Goal: Transaction & Acquisition: Purchase product/service

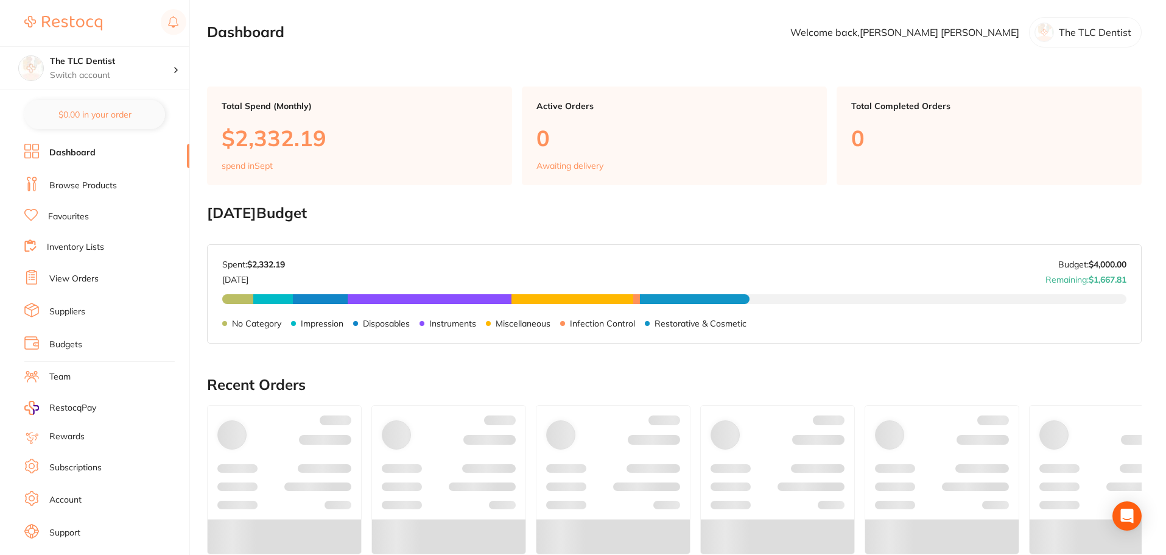
click at [63, 212] on link "Favourites" at bounding box center [68, 217] width 41 height 12
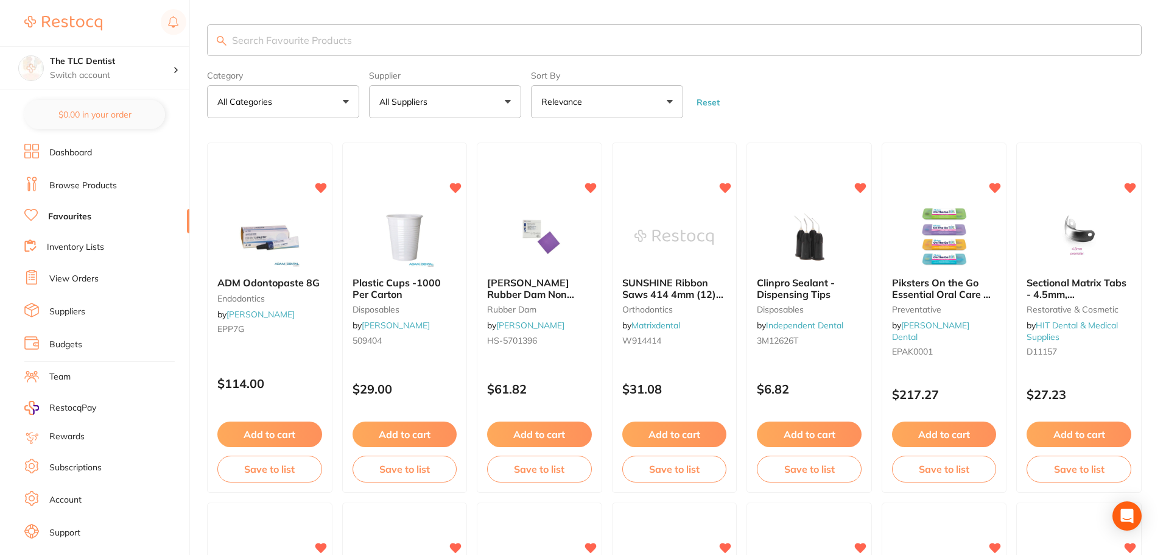
click at [458, 47] on input "search" at bounding box center [674, 40] width 934 height 32
type input "paper towel"
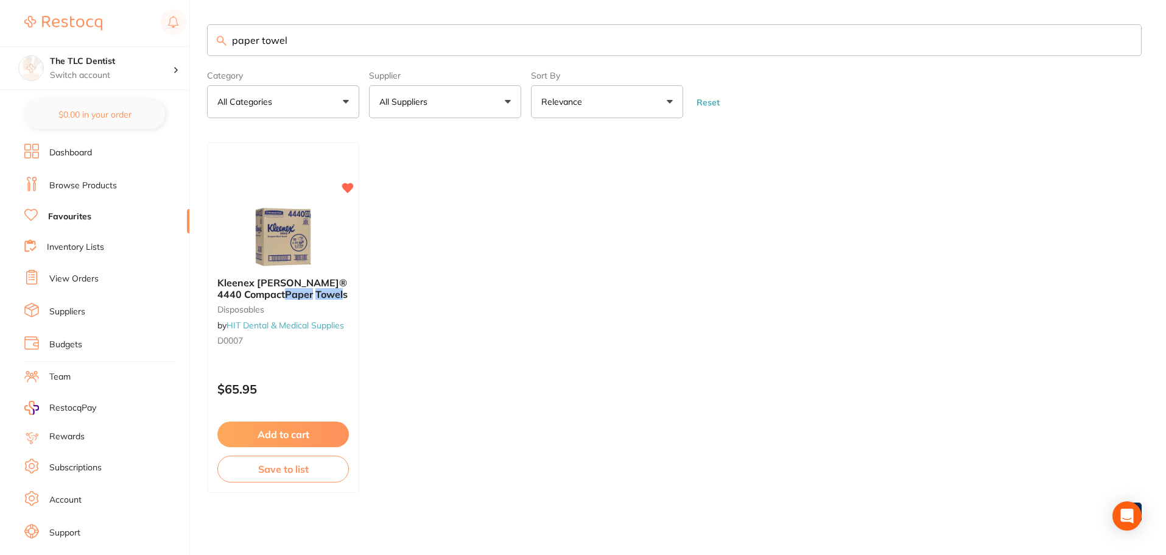
click at [318, 388] on p "$65.95" at bounding box center [282, 389] width 131 height 14
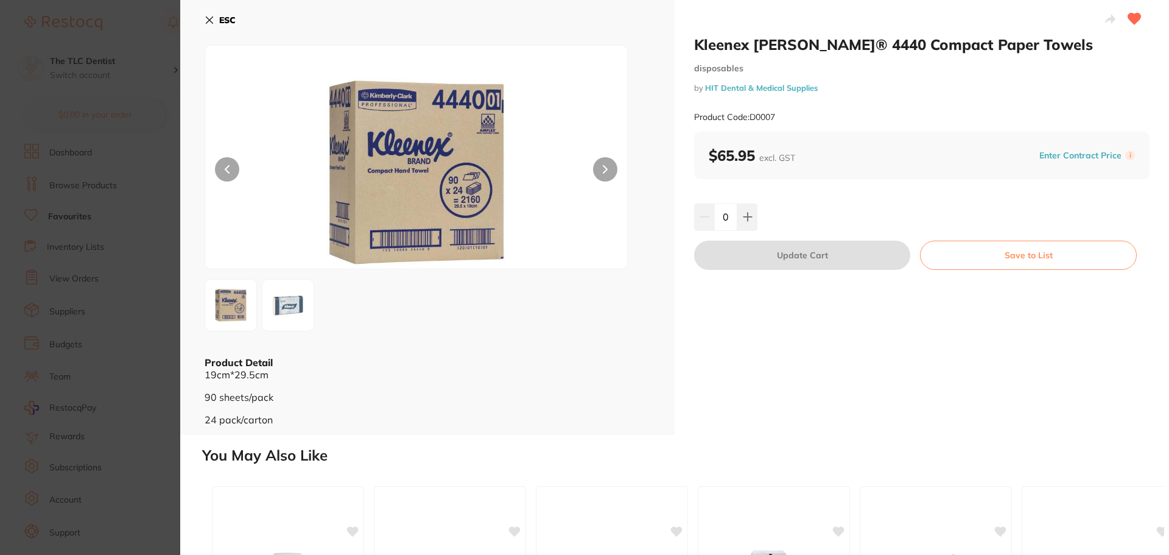
click at [756, 219] on div "0" at bounding box center [921, 216] width 455 height 27
click at [743, 217] on icon at bounding box center [747, 217] width 8 height 8
type input "1"
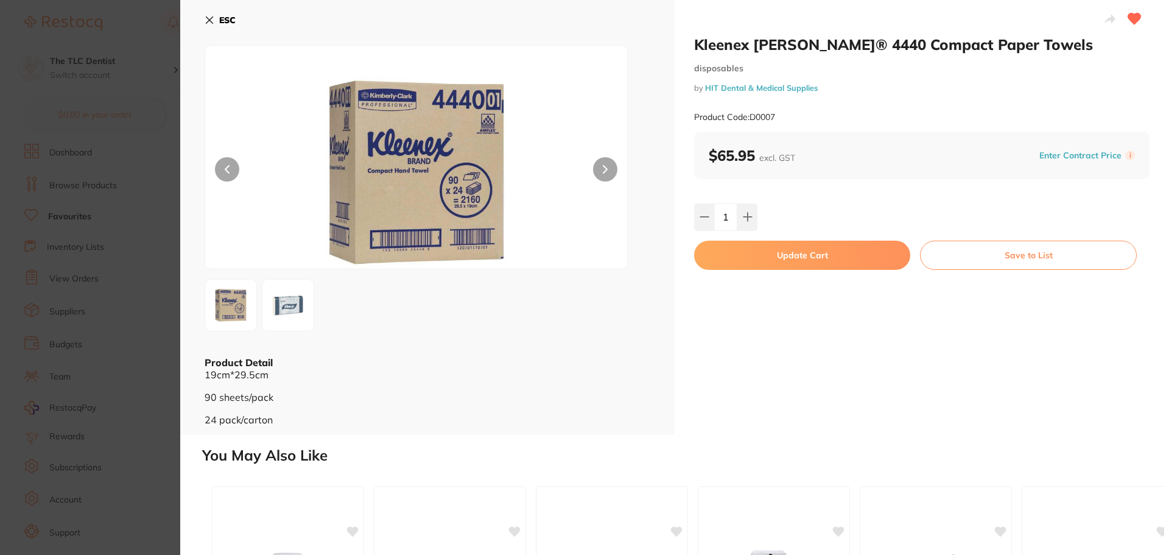
click at [754, 259] on button "Update Cart" at bounding box center [802, 254] width 216 height 29
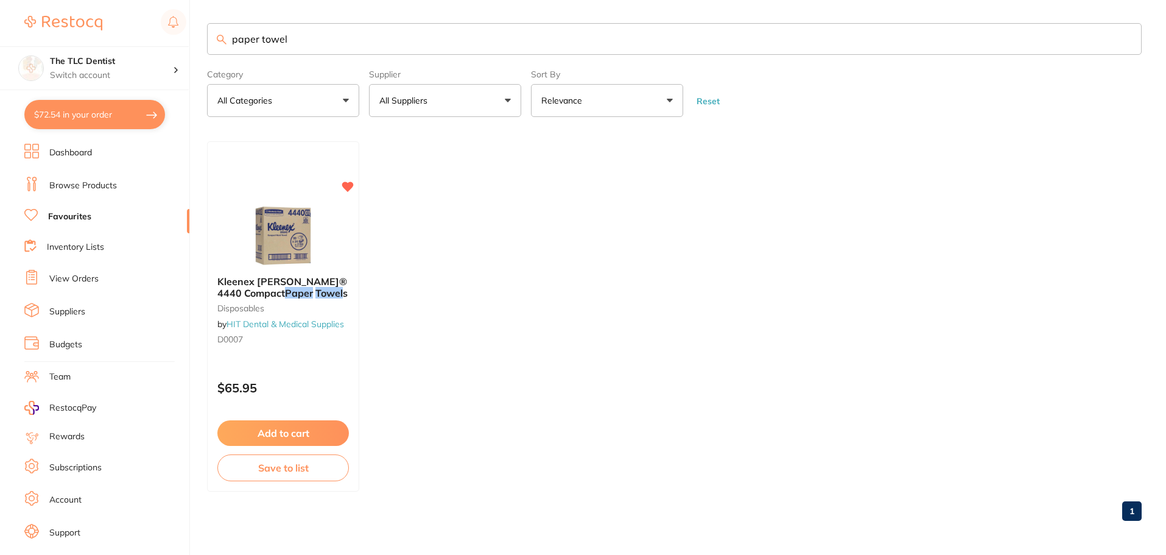
click at [70, 121] on button "$72.54 in your order" at bounding box center [94, 114] width 141 height 29
checkbox input "true"
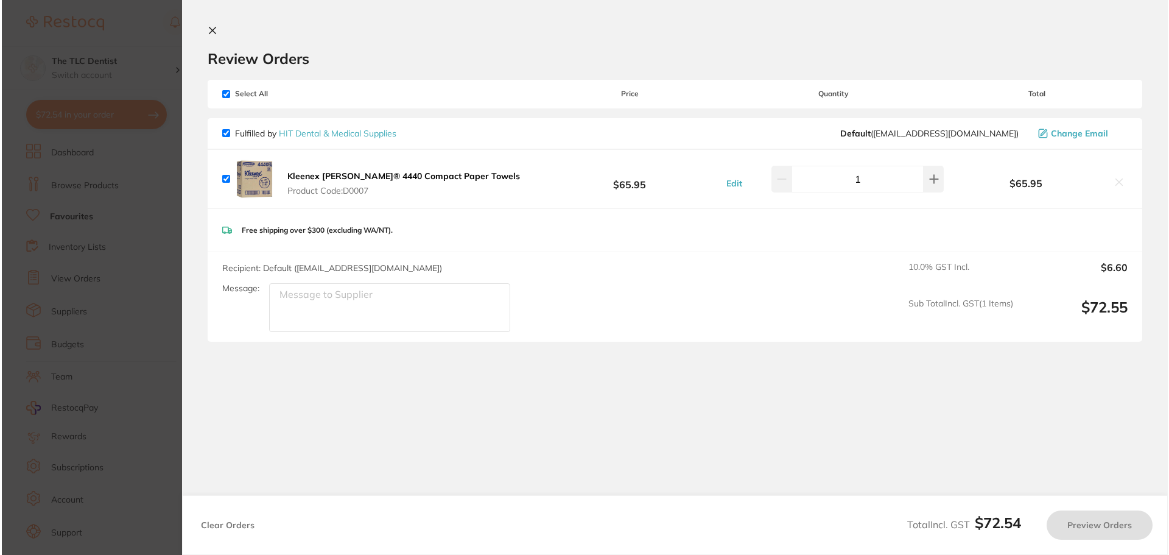
scroll to position [0, 0]
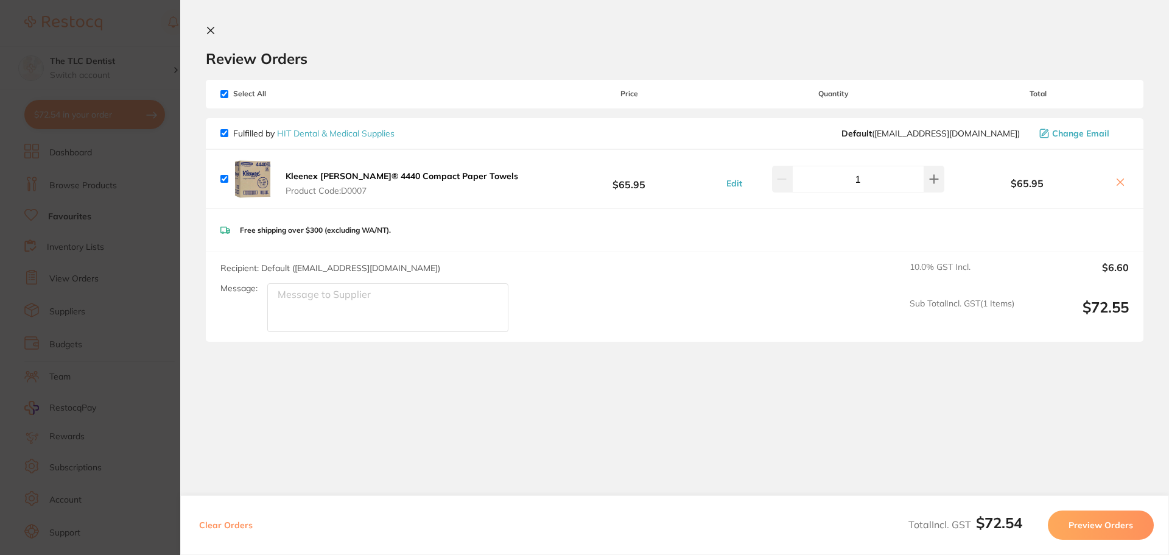
click at [1084, 534] on button "Preview Orders" at bounding box center [1101, 524] width 106 height 29
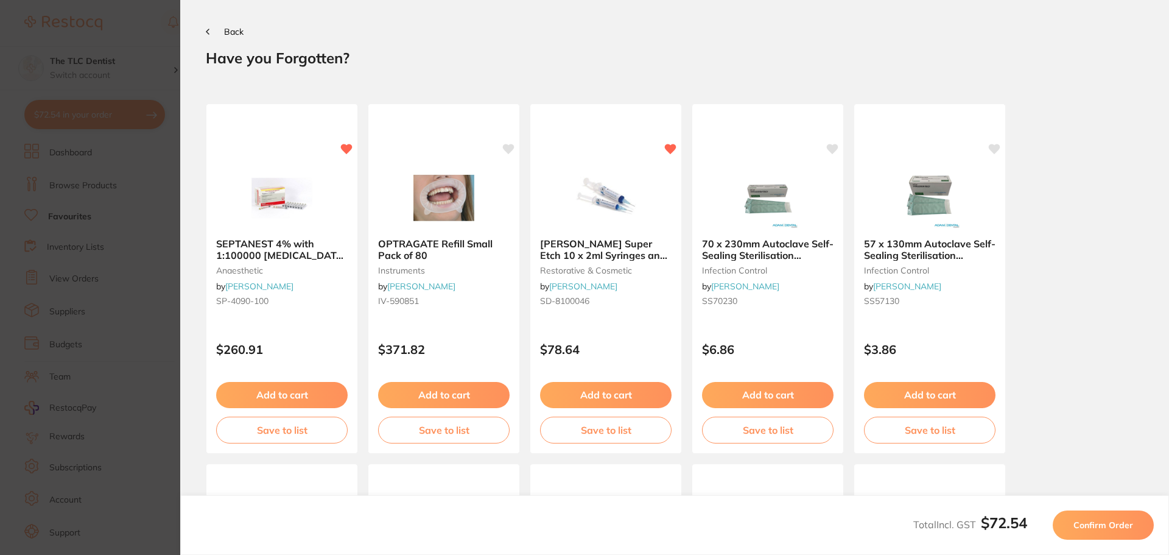
click at [1091, 527] on span "Confirm Order" at bounding box center [1103, 524] width 60 height 11
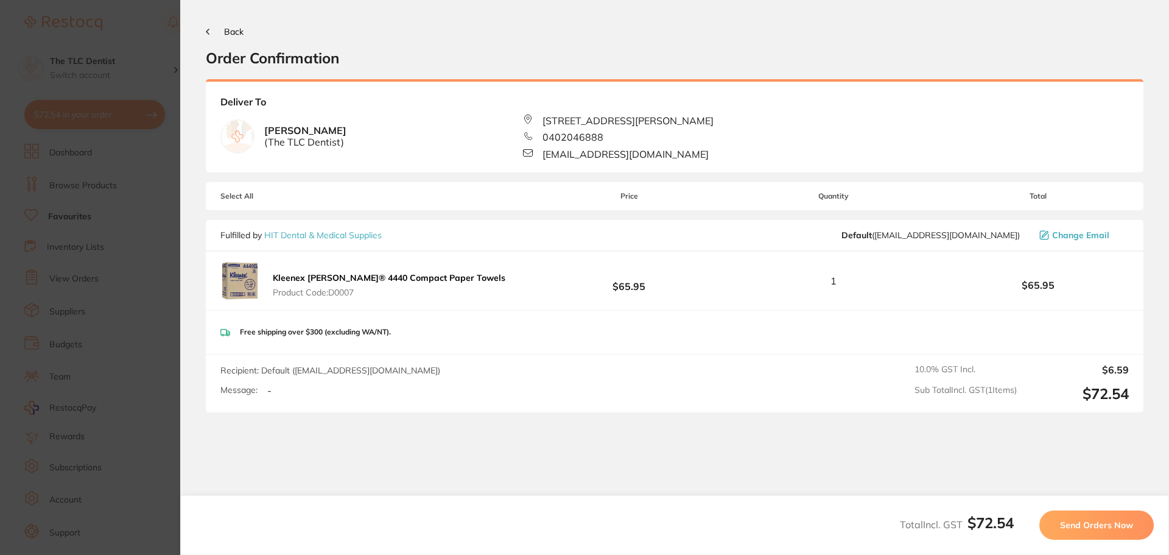
click at [1076, 525] on span "Send Orders Now" at bounding box center [1096, 524] width 73 height 11
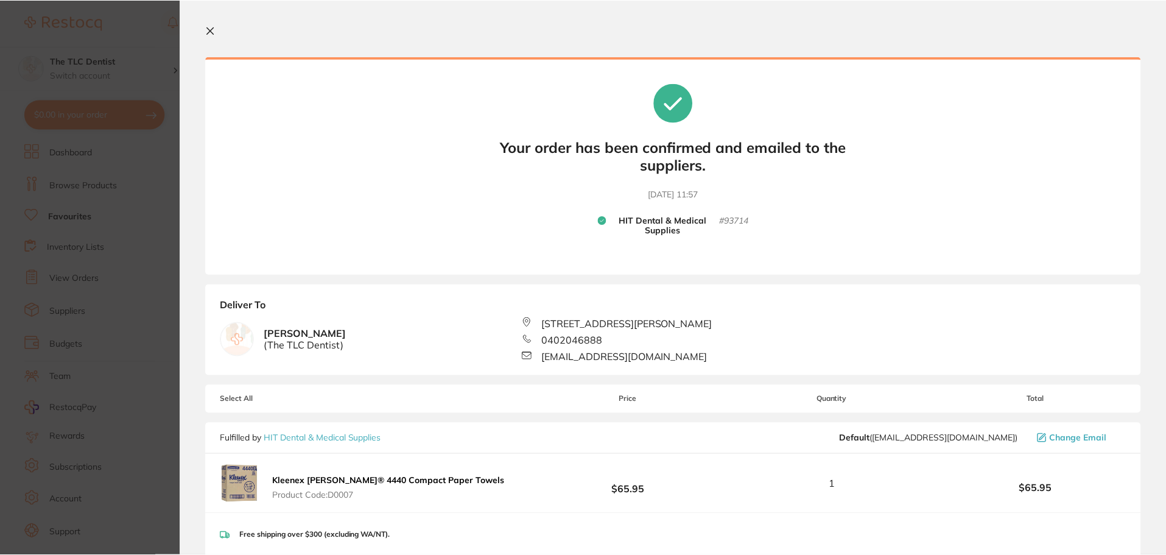
scroll to position [61, 0]
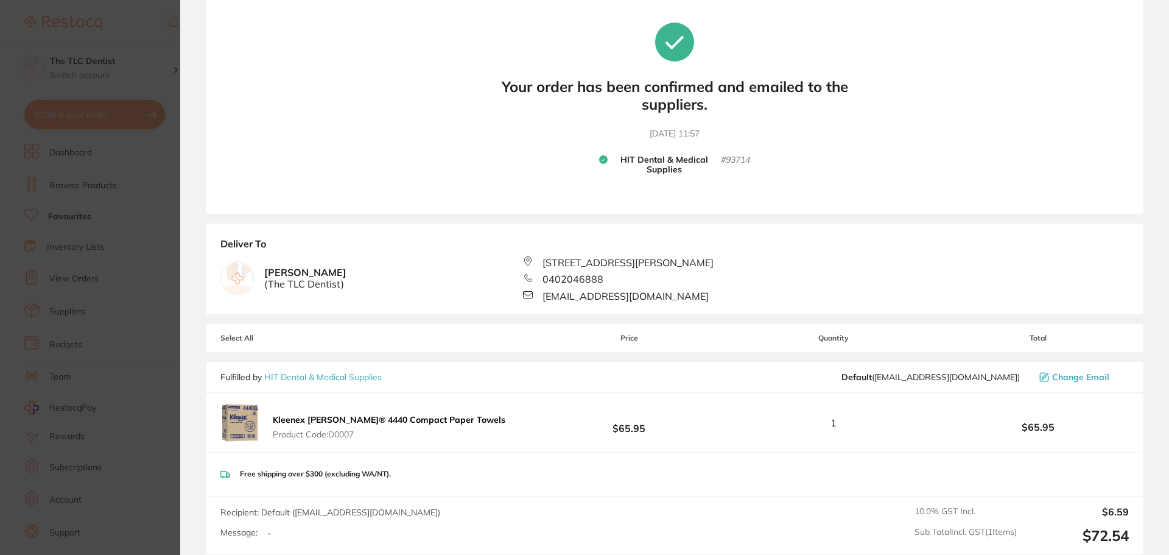
click at [109, 132] on section "Update RRP Set your pre negotiated price for this item. Item Agreed RRP (excl. …" at bounding box center [584, 277] width 1169 height 555
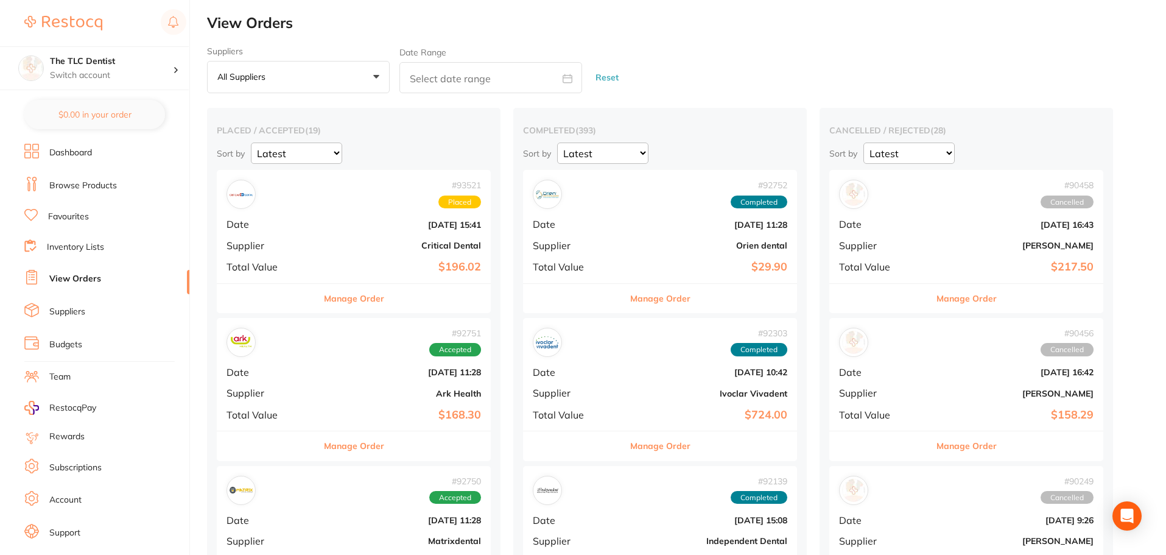
click at [128, 29] on div at bounding box center [105, 23] width 162 height 28
